Goal: Task Accomplishment & Management: Use online tool/utility

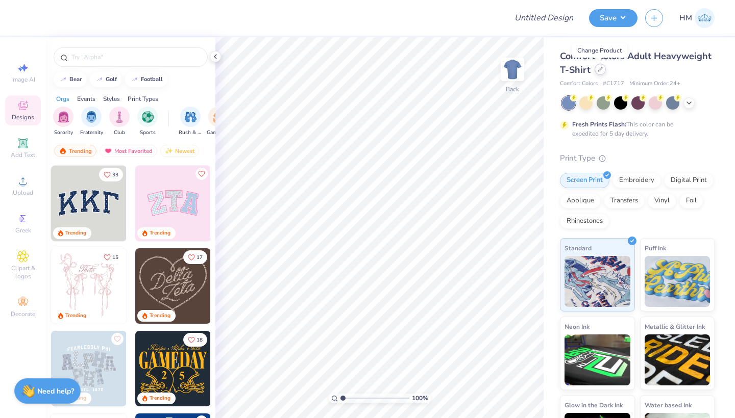
click at [603, 69] on div at bounding box center [599, 69] width 11 height 11
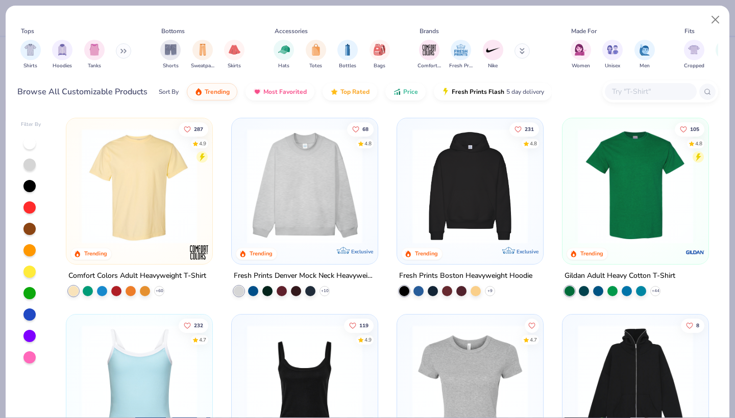
click at [638, 86] on input "text" at bounding box center [650, 92] width 79 height 12
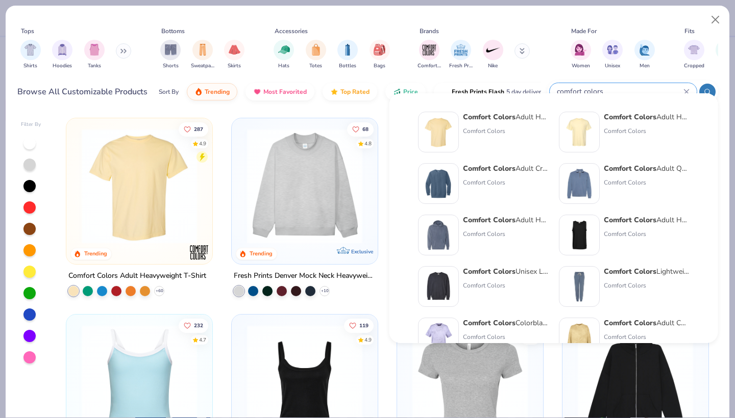
type input "comfort colors"
click at [624, 124] on div "Comfort Colors Adult Heavyweight RS Pocket T-Shirt Comfort Colors" at bounding box center [646, 132] width 86 height 41
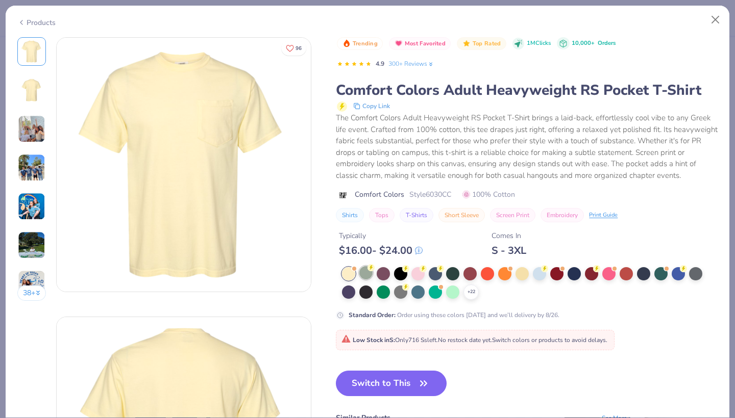
click at [369, 265] on icon at bounding box center [371, 267] width 4 height 5
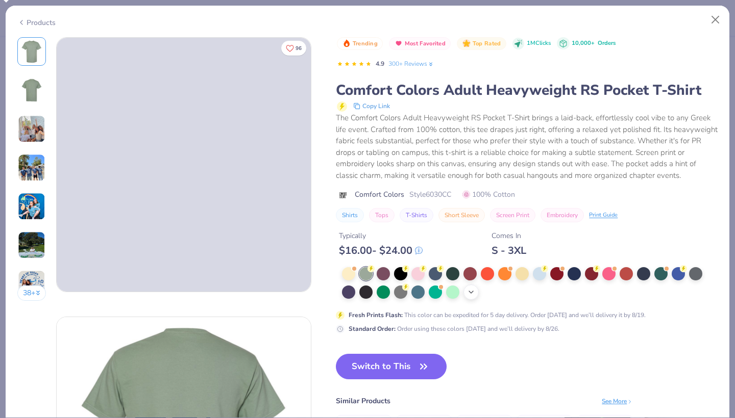
click at [467, 288] on icon at bounding box center [471, 292] width 8 height 8
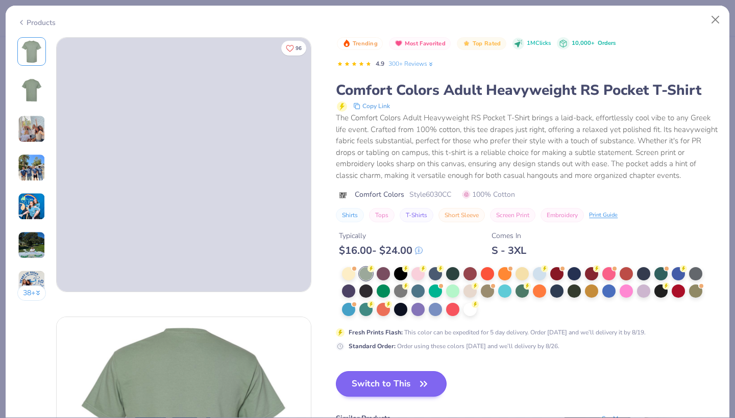
click at [416, 377] on icon "button" at bounding box center [423, 384] width 14 height 14
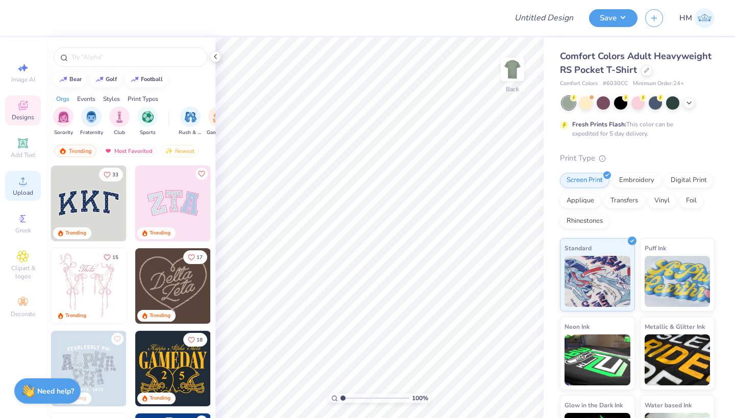
click at [31, 191] on span "Upload" at bounding box center [23, 193] width 20 height 8
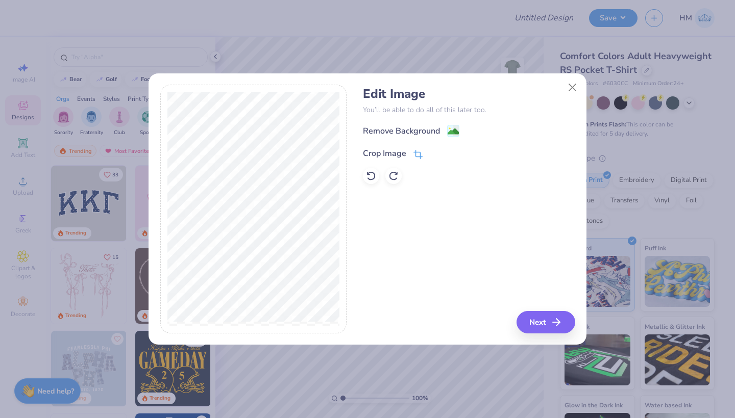
click at [418, 157] on icon at bounding box center [419, 153] width 7 height 7
click at [450, 133] on div "Remove Background Crop Image" at bounding box center [469, 154] width 212 height 60
click at [452, 151] on icon at bounding box center [450, 152] width 6 height 6
click at [454, 132] on image at bounding box center [452, 132] width 11 height 11
click at [527, 328] on button "Next" at bounding box center [547, 322] width 59 height 22
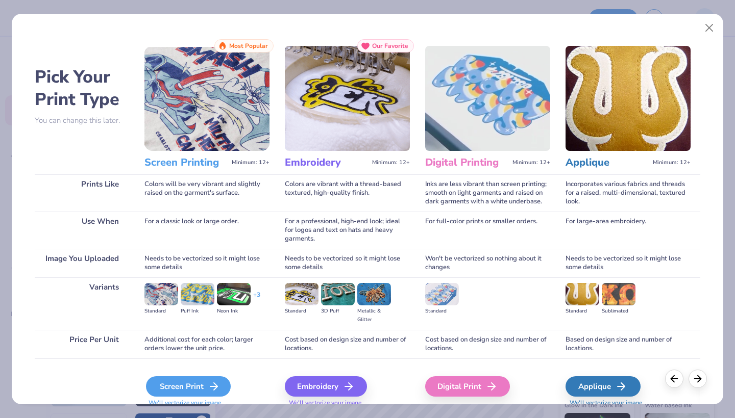
click at [205, 385] on div "Screen Print" at bounding box center [188, 386] width 85 height 20
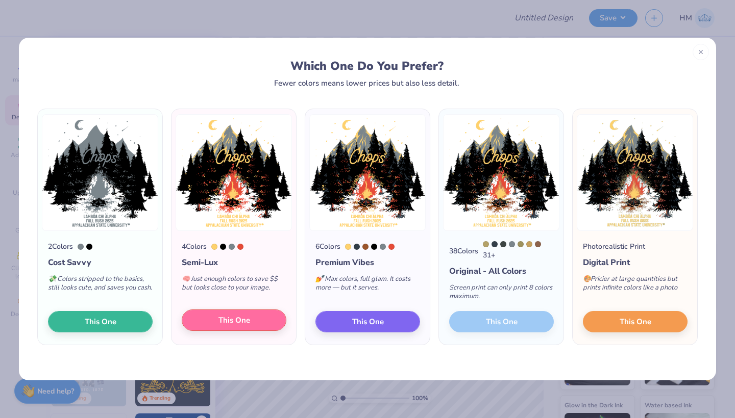
click at [246, 319] on span "This One" at bounding box center [234, 321] width 32 height 12
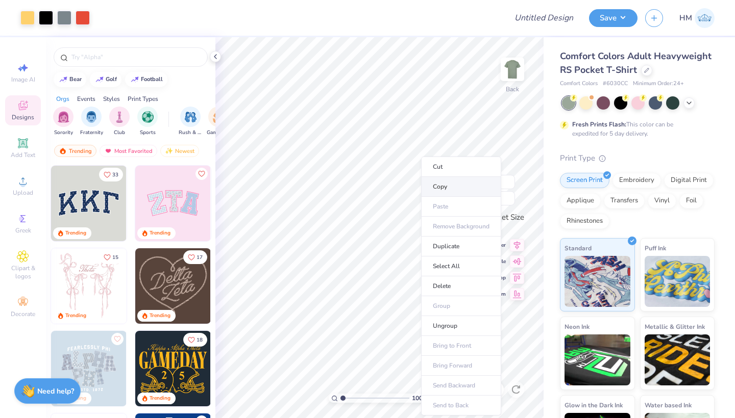
click at [440, 193] on li "Copy" at bounding box center [461, 187] width 80 height 20
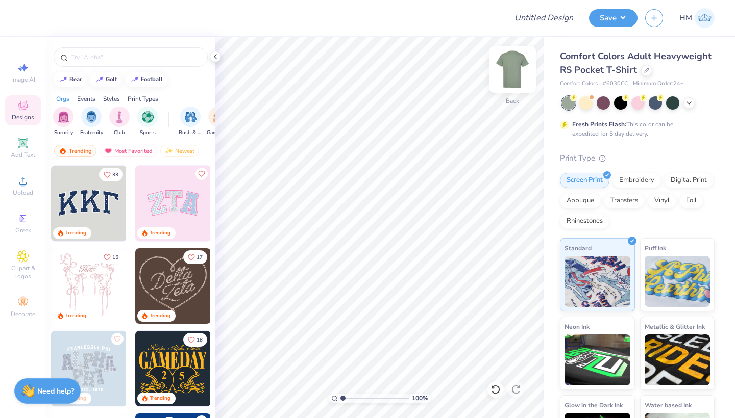
click at [518, 63] on img at bounding box center [512, 69] width 41 height 41
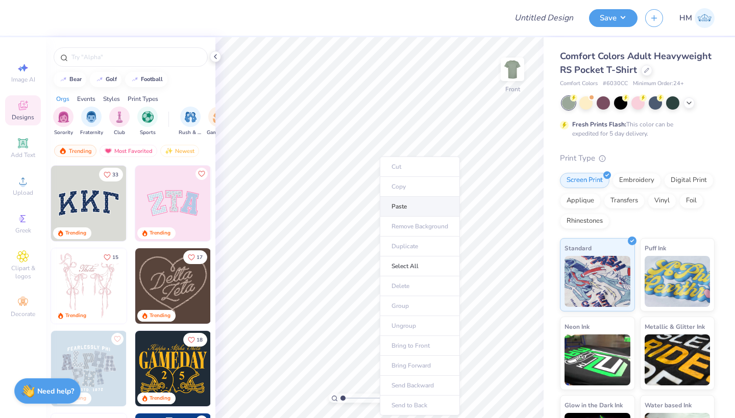
click at [400, 210] on li "Paste" at bounding box center [419, 207] width 80 height 20
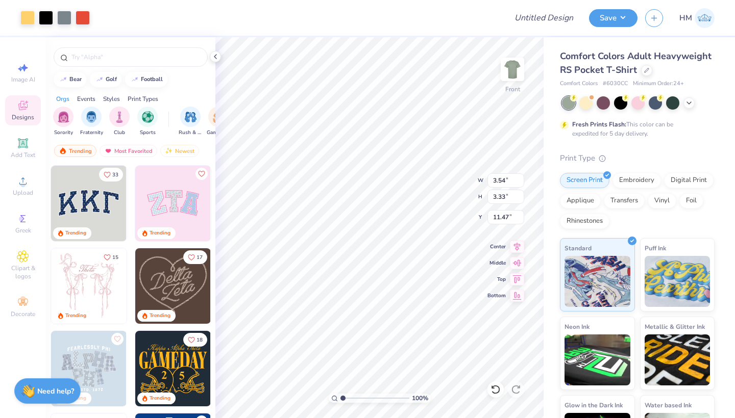
type input "3.97"
type input "11.58"
type input "10.89"
type input "4.11"
click at [543, 17] on input "Design Title" at bounding box center [556, 18] width 50 height 20
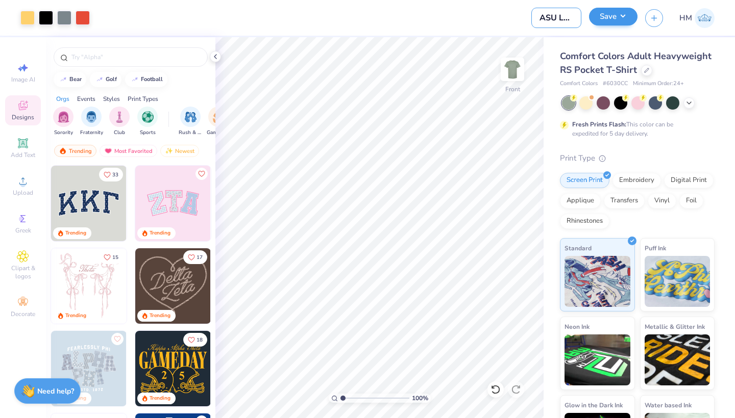
type input "ASU Lambda"
click at [606, 17] on button "Save" at bounding box center [613, 17] width 48 height 18
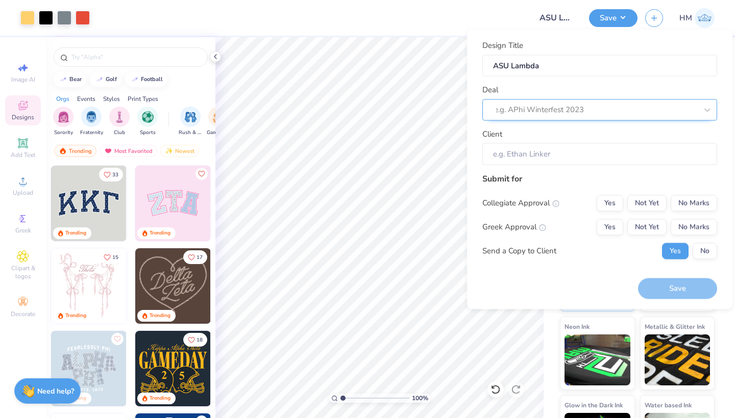
click at [566, 103] on div at bounding box center [595, 110] width 203 height 14
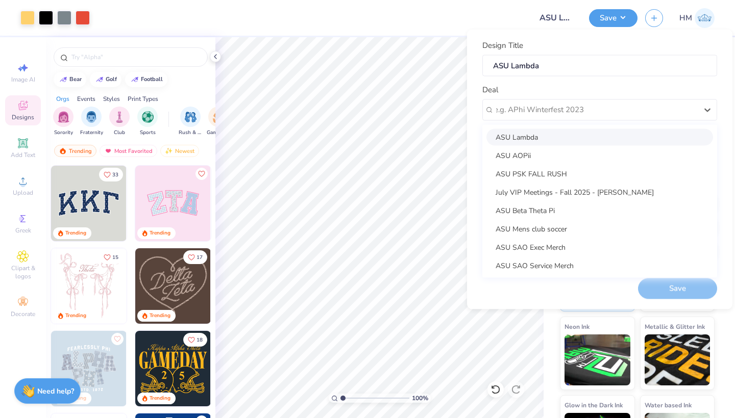
click at [555, 130] on div "ASU Lambda" at bounding box center [599, 137] width 226 height 17
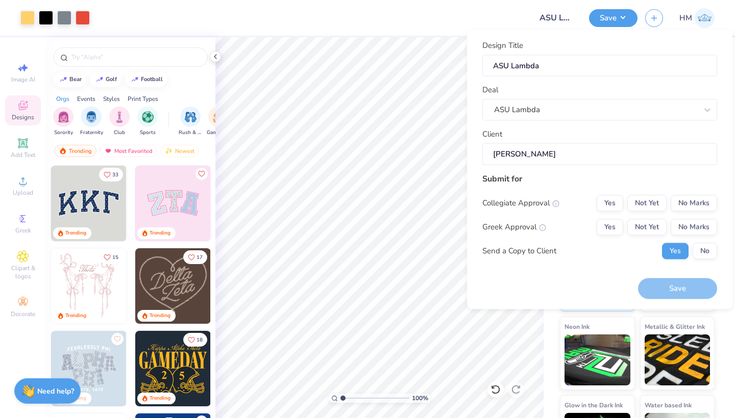
type input "[PERSON_NAME]"
click at [555, 138] on div "Client [PERSON_NAME]" at bounding box center [599, 146] width 235 height 37
click at [686, 200] on button "No Marks" at bounding box center [693, 203] width 46 height 16
click at [610, 198] on button "Yes" at bounding box center [609, 203] width 27 height 16
click at [608, 223] on button "Yes" at bounding box center [609, 227] width 27 height 16
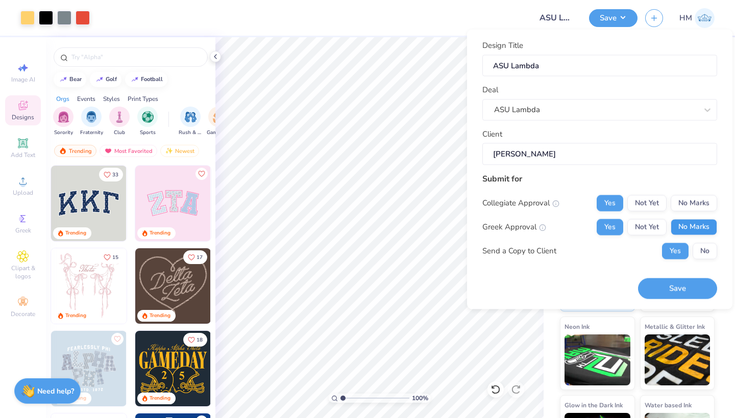
click at [696, 225] on button "No Marks" at bounding box center [693, 227] width 46 height 16
click at [661, 226] on button "Not Yet" at bounding box center [646, 227] width 39 height 16
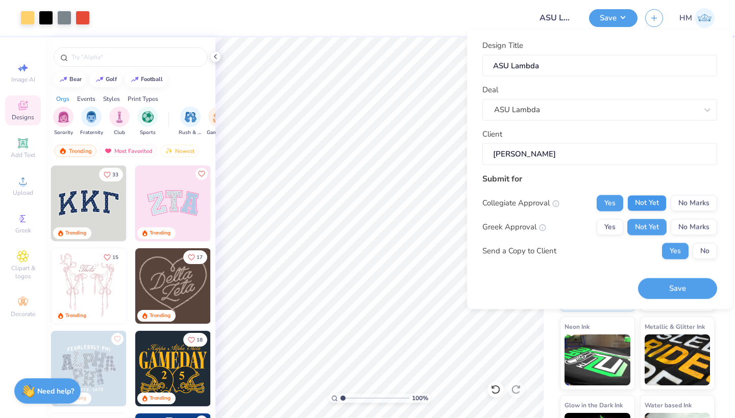
click at [656, 195] on button "Not Yet" at bounding box center [646, 203] width 39 height 16
click at [705, 248] on button "No" at bounding box center [704, 251] width 24 height 16
click at [689, 292] on button "Save" at bounding box center [677, 289] width 79 height 21
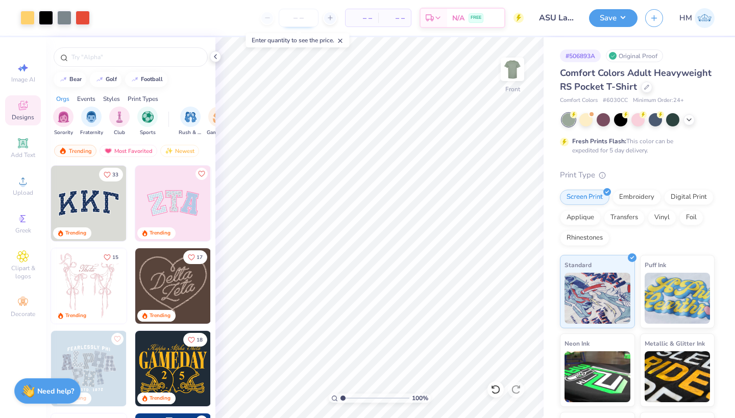
click at [303, 16] on input "number" at bounding box center [299, 18] width 40 height 18
type input "2"
type input "30"
